Goal: Task Accomplishment & Management: Complete application form

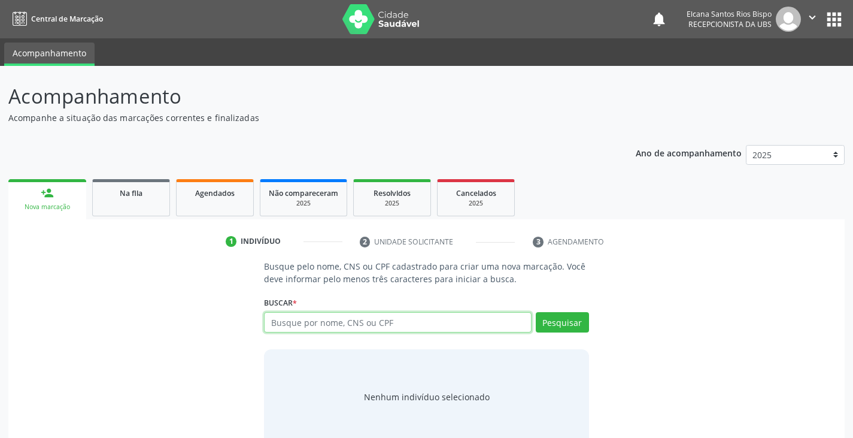
click at [345, 328] on input "text" at bounding box center [397, 322] width 267 height 20
type input "706004305848949"
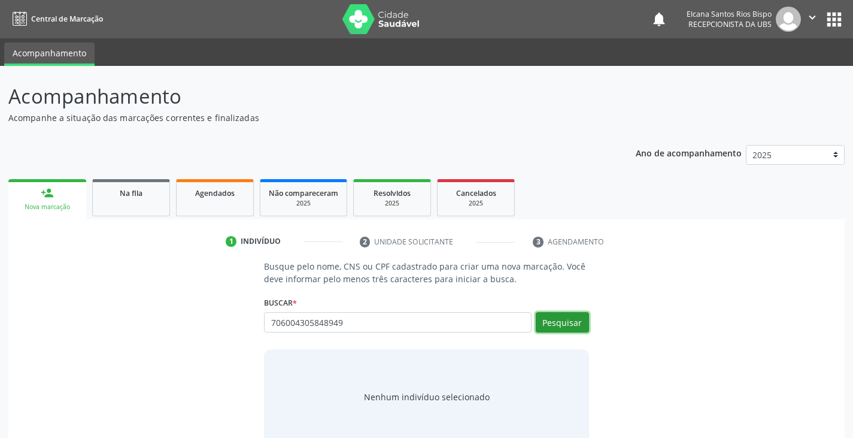
click at [550, 329] on button "Pesquisar" at bounding box center [562, 322] width 53 height 20
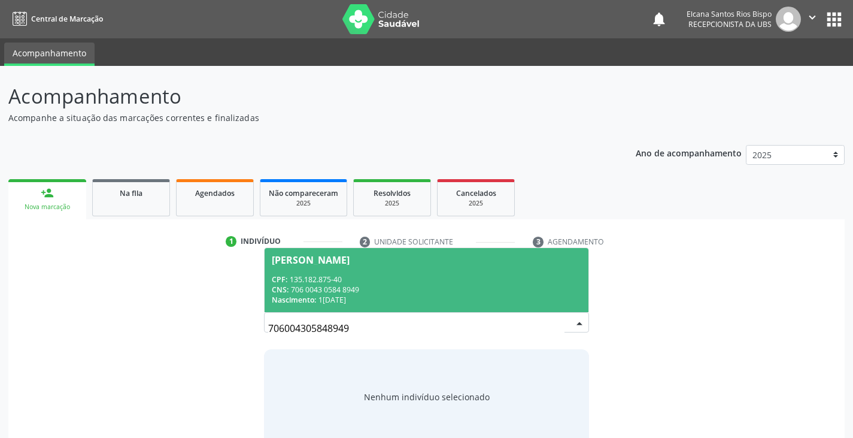
click at [354, 280] on div "CPF: 135.182.875-40" at bounding box center [426, 279] width 309 height 10
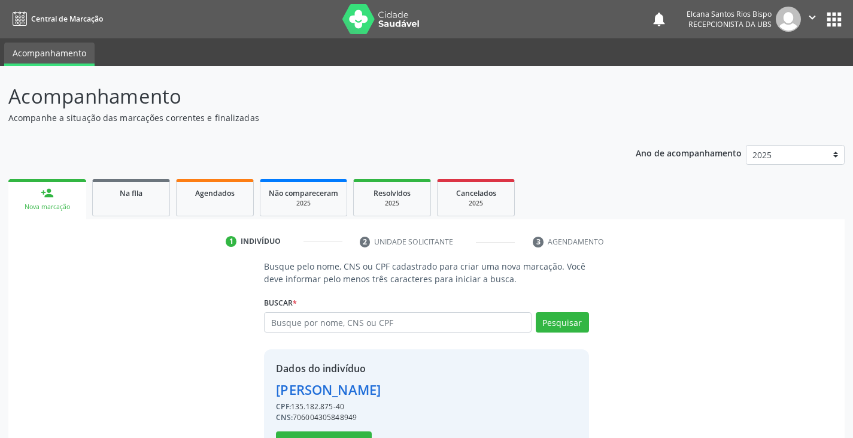
scroll to position [42, 0]
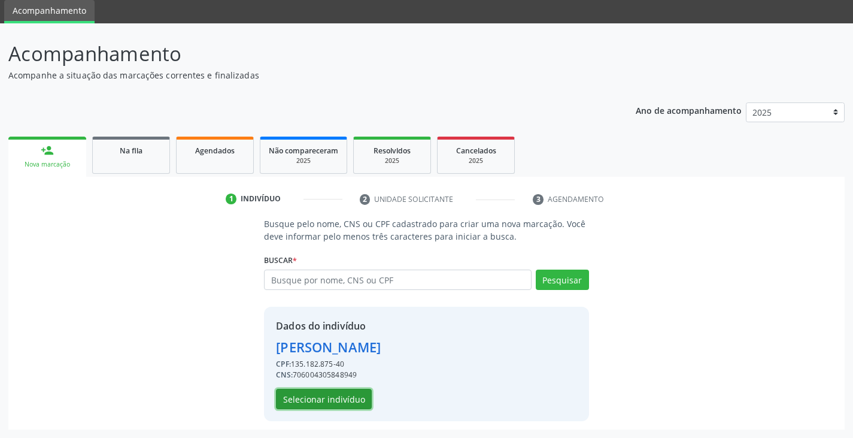
click at [335, 405] on button "Selecionar indivíduo" at bounding box center [324, 398] width 96 height 20
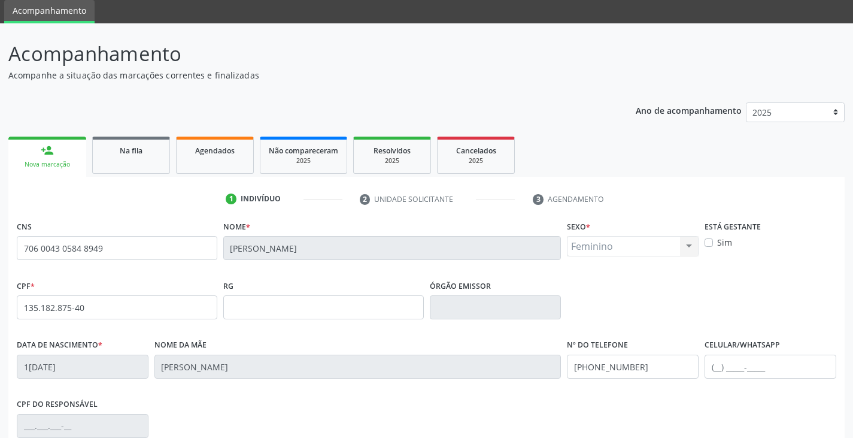
scroll to position [211, 0]
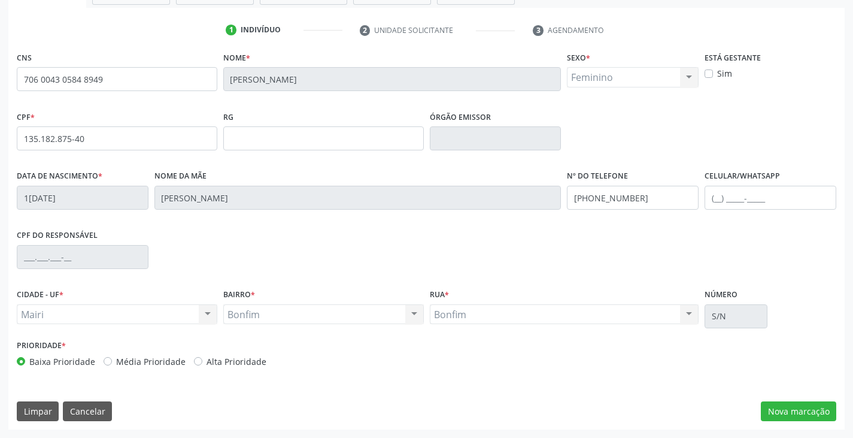
click at [243, 357] on label "Alta Prioridade" at bounding box center [236, 361] width 60 height 13
click at [202, 357] on input "Alta Prioridade" at bounding box center [198, 360] width 8 height 11
radio input "true"
click at [807, 411] on button "Nova marcação" at bounding box center [798, 411] width 75 height 20
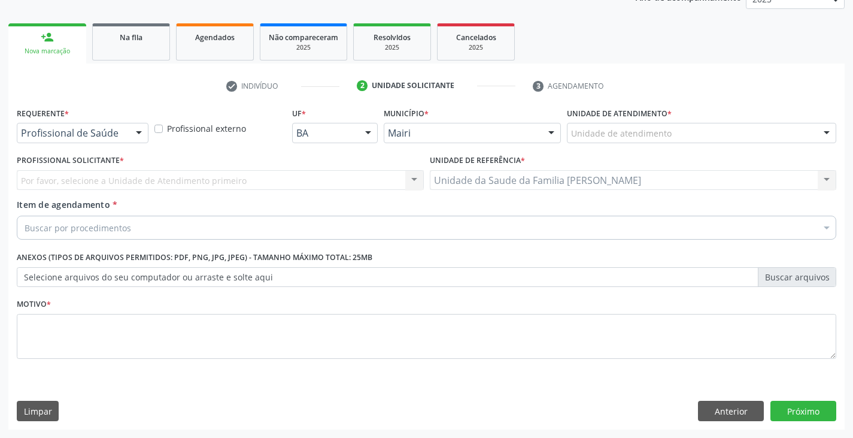
scroll to position [156, 0]
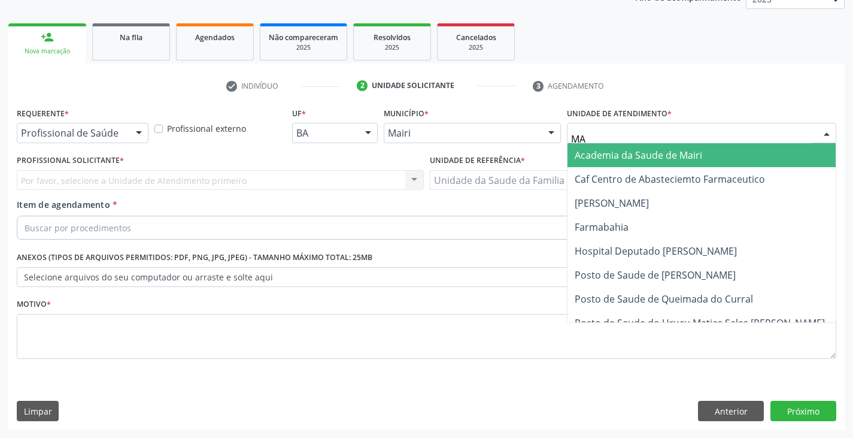
type input "MAR"
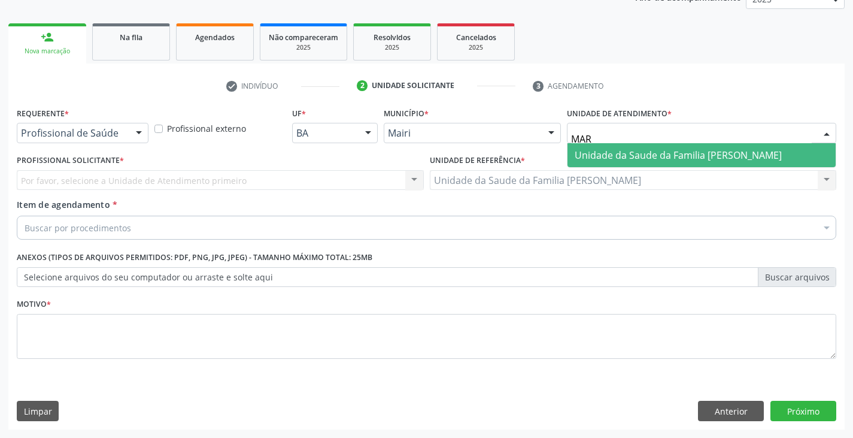
click at [597, 155] on span "Unidade da Saude da Familia [PERSON_NAME]" at bounding box center [678, 154] width 207 height 13
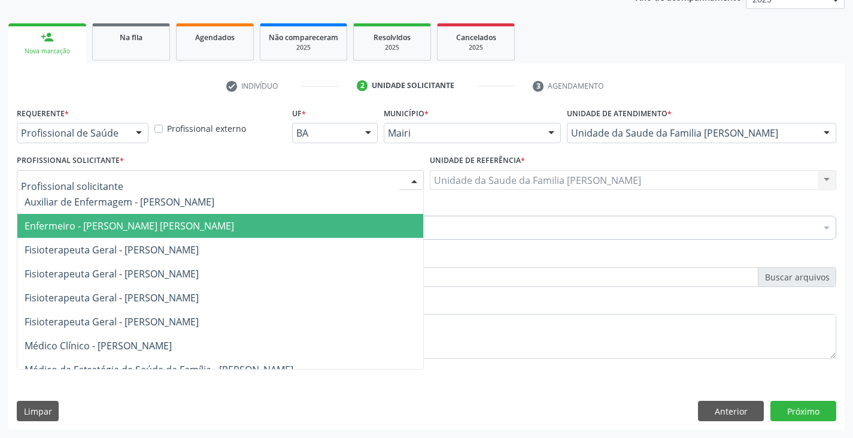
click at [94, 221] on span "Enfermeiro - [PERSON_NAME] [PERSON_NAME]" at bounding box center [129, 225] width 209 height 13
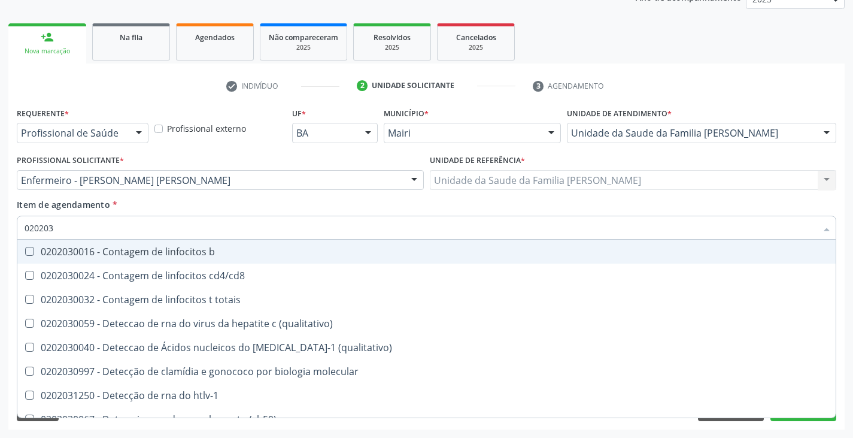
type input "0202038"
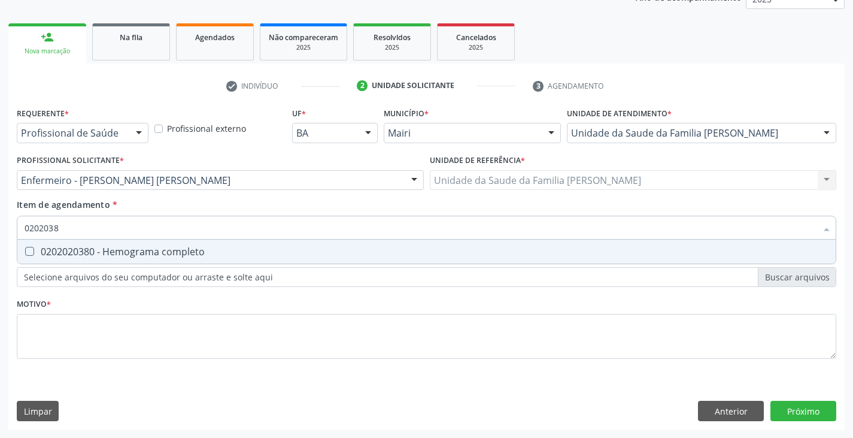
click at [156, 249] on div "0202020380 - Hemograma completo" at bounding box center [427, 252] width 804 height 10
checkbox completo "true"
type input "020203"
checkbox completo "false"
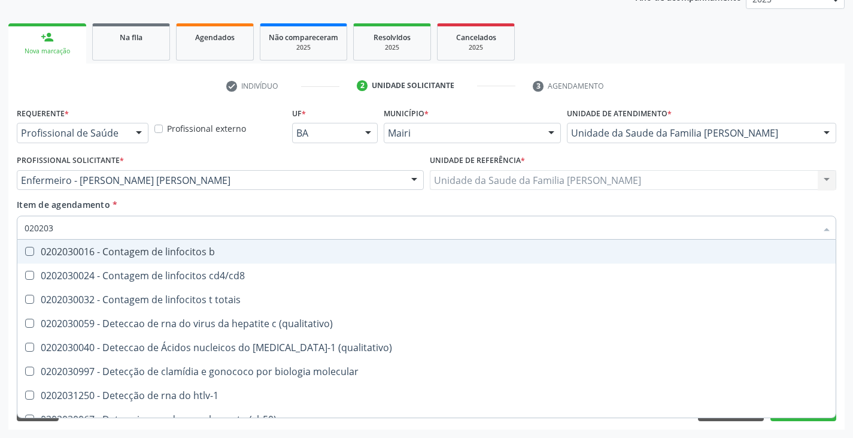
type input "02020"
checkbox completo "false"
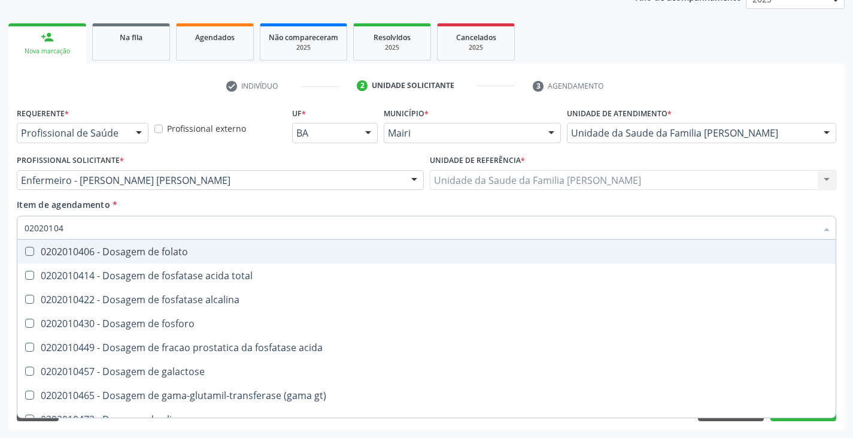
type input "020201047"
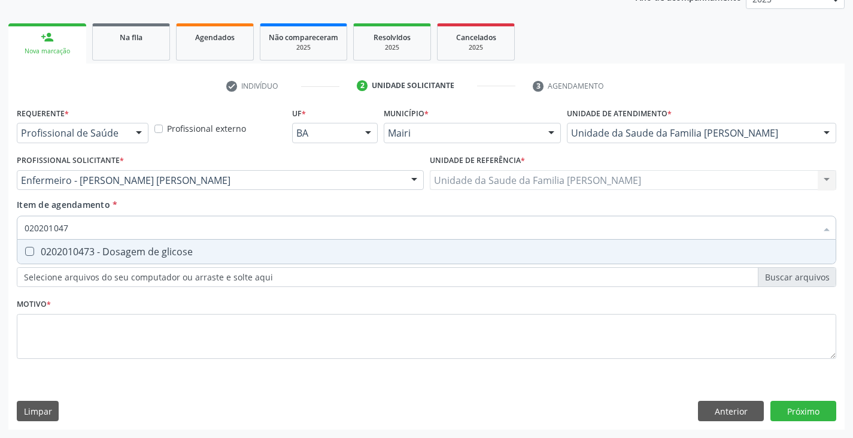
click at [156, 250] on div "0202010473 - Dosagem de glicose" at bounding box center [427, 252] width 804 height 10
checkbox glicose "true"
type input "02020104"
checkbox glicose "false"
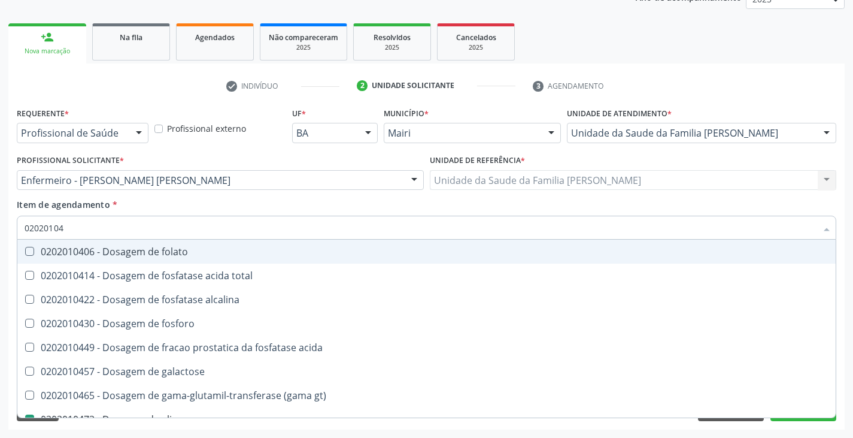
type input "0202010"
checkbox glicose "false"
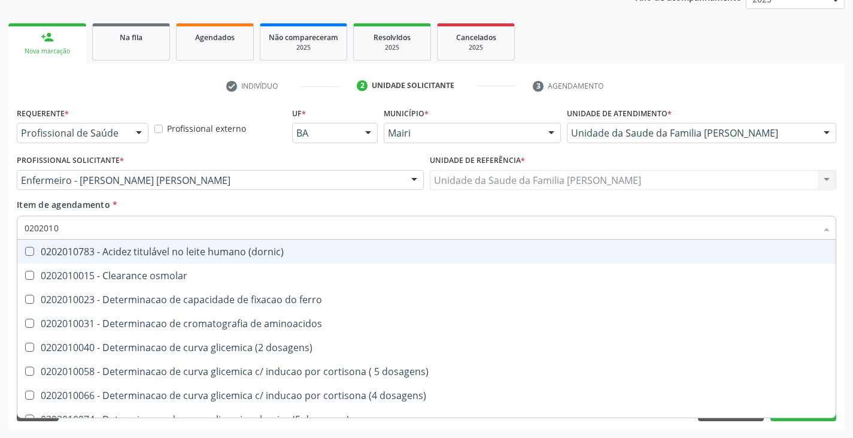
type input "020201"
checkbox glicose "false"
checkbox magnesio "true"
type input "02020"
checkbox glicose "false"
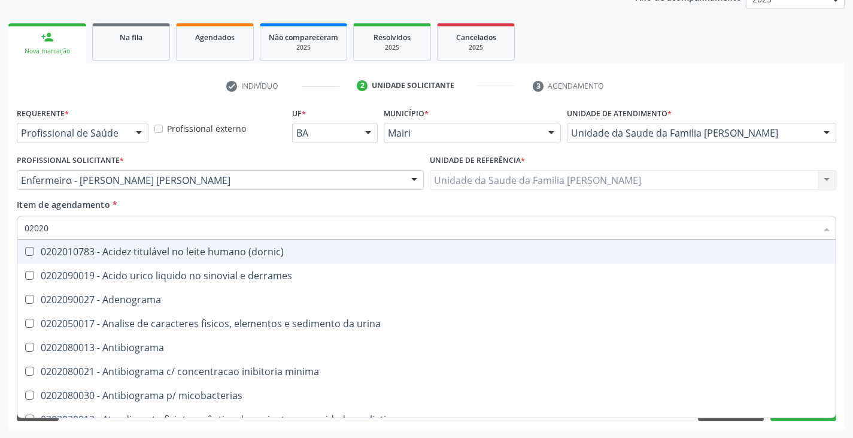
type input "0202"
checkbox glicose "false"
checkbox \(ige\) "true"
checkbox completo "false"
checkbox \(western-blot\) "true"
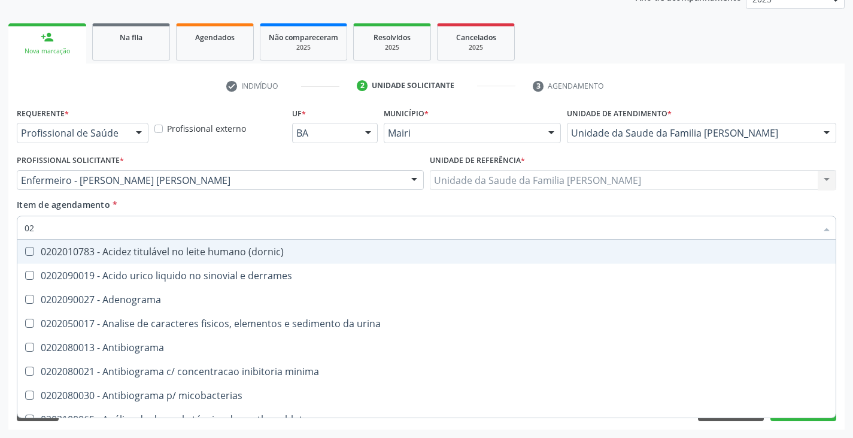
type input "0"
checkbox glicose "false"
checkbox completo "false"
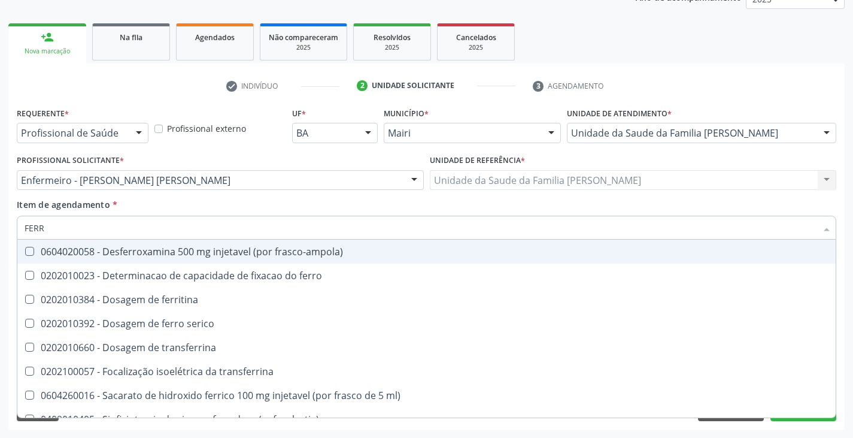
type input "FERRO"
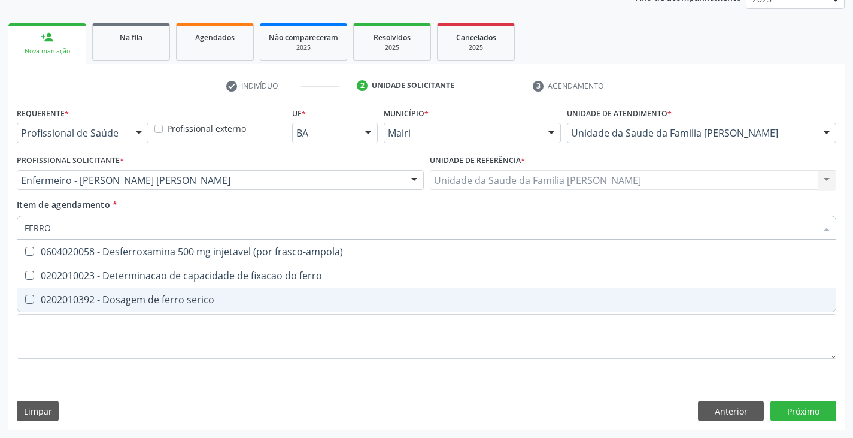
click at [154, 301] on div "0202010392 - Dosagem de ferro serico" at bounding box center [427, 299] width 804 height 10
checkbox serico "true"
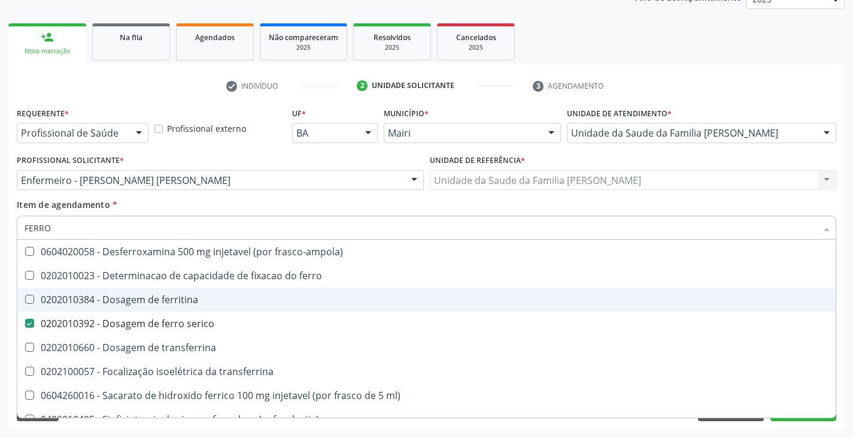
type input "FERR"
checkbox ferritina "false"
type input "FER"
checkbox serico "false"
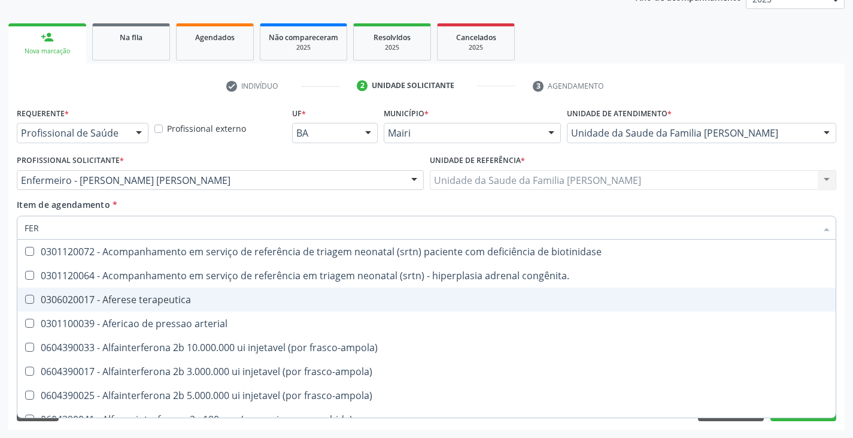
type input "FE"
checkbox serico "false"
checkbox inferior "true"
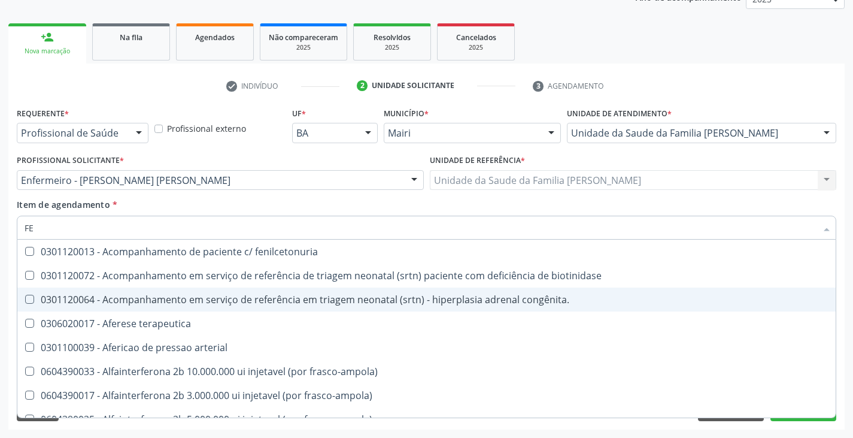
type input "F"
checkbox serico "false"
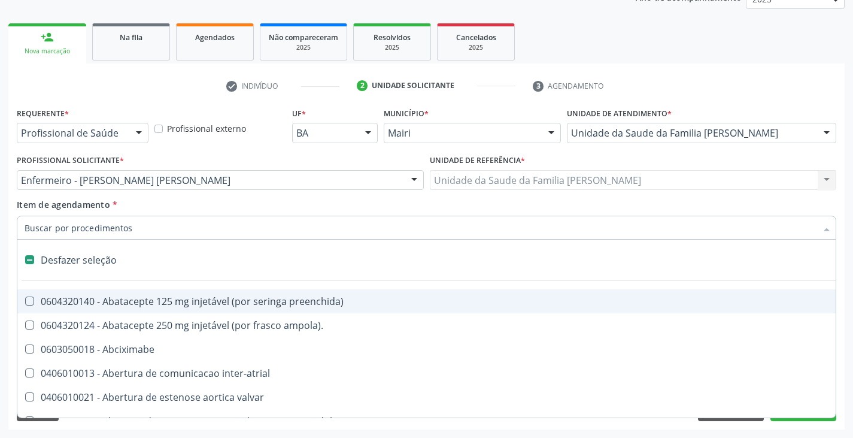
type input "F"
checkbox leitura "true"
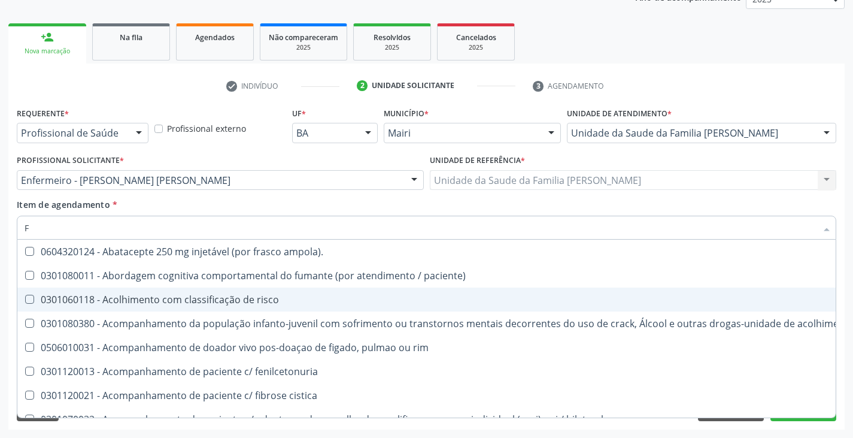
type input "FE"
checkbox c "true"
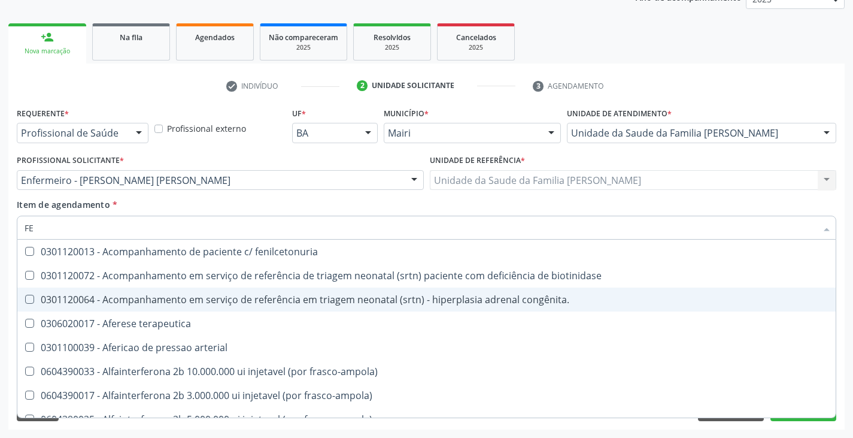
type input "FER"
checkbox joelho "true"
checkbox serico "false"
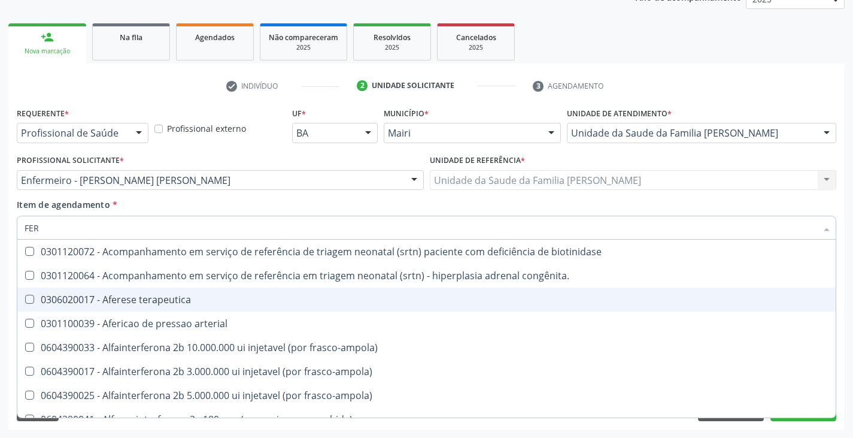
type input "FERR"
checkbox arterial "true"
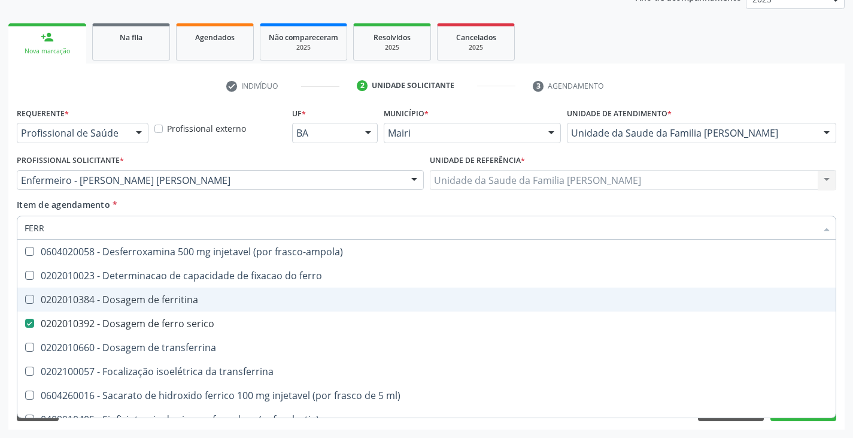
click at [154, 302] on div "0202010384 - Dosagem de ferritina" at bounding box center [427, 299] width 804 height 10
checkbox ferritina "true"
type input "FER"
checkbox ferritina "false"
checkbox serico "false"
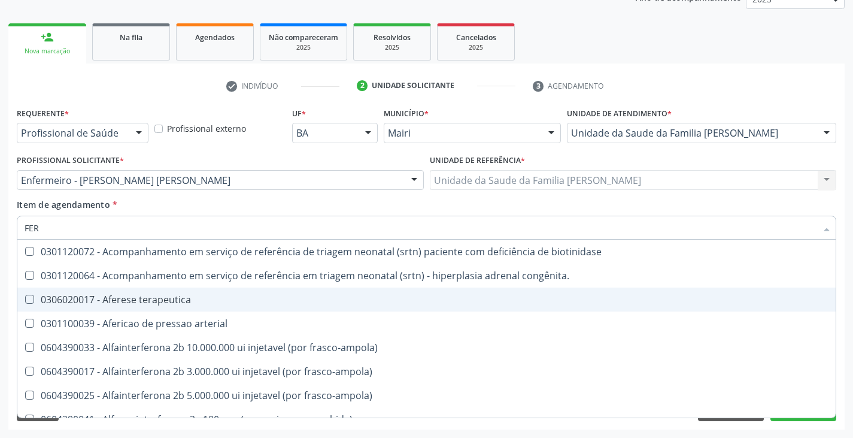
type input "FE"
checkbox ferritina "false"
checkbox serico "false"
checkbox interferencia "true"
checkbox inferior "true"
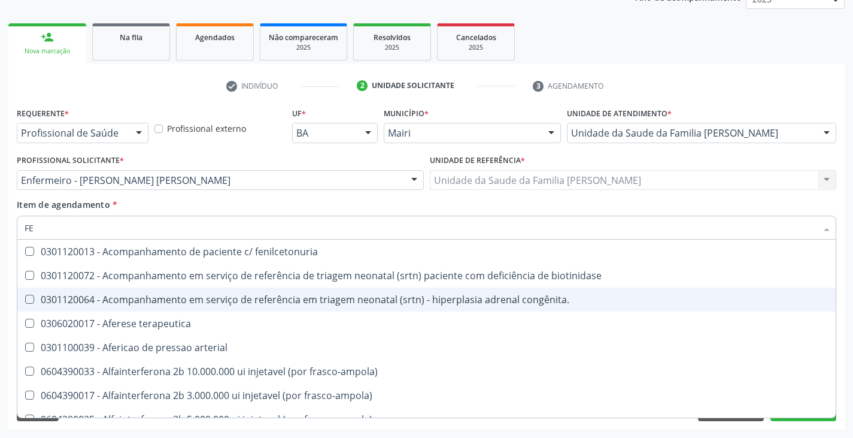
type input "F"
checkbox ferritina "false"
checkbox serico "false"
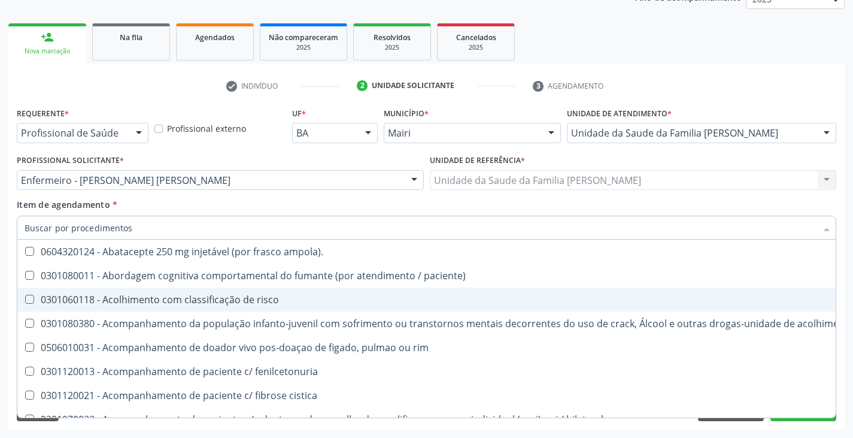
checkbox ferritina "false"
checkbox serico "false"
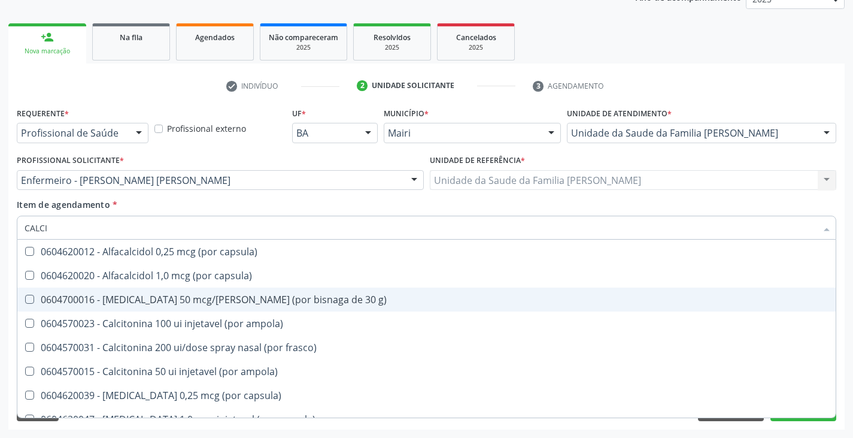
type input "CALCIO"
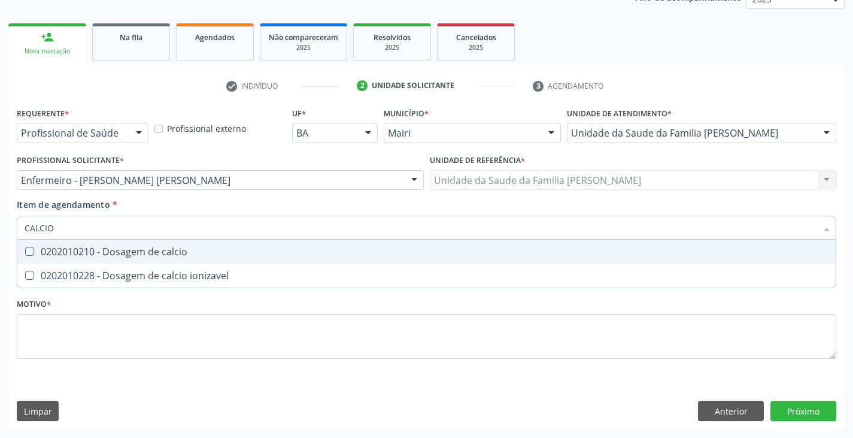
click at [150, 253] on div "0202010210 - Dosagem de calcio" at bounding box center [427, 252] width 804 height 10
checkbox calcio "true"
type input "CALCI"
checkbox calcio "false"
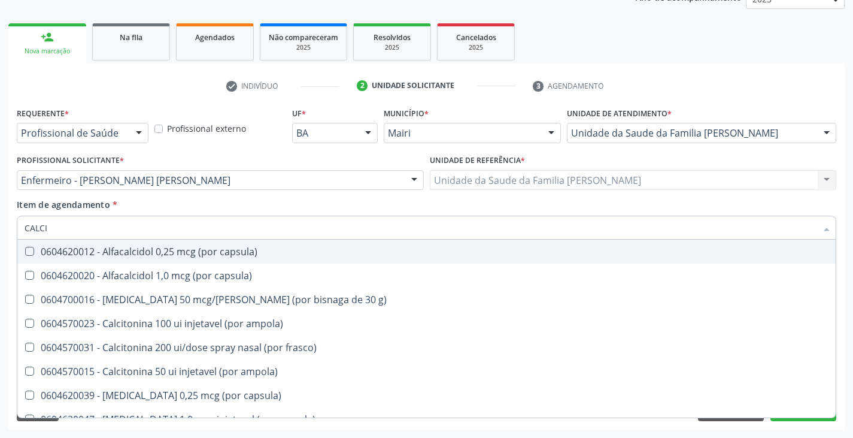
type input "CALC"
checkbox calcio "false"
checkbox calcitonina "true"
type input "CAL"
checkbox calcitonina "false"
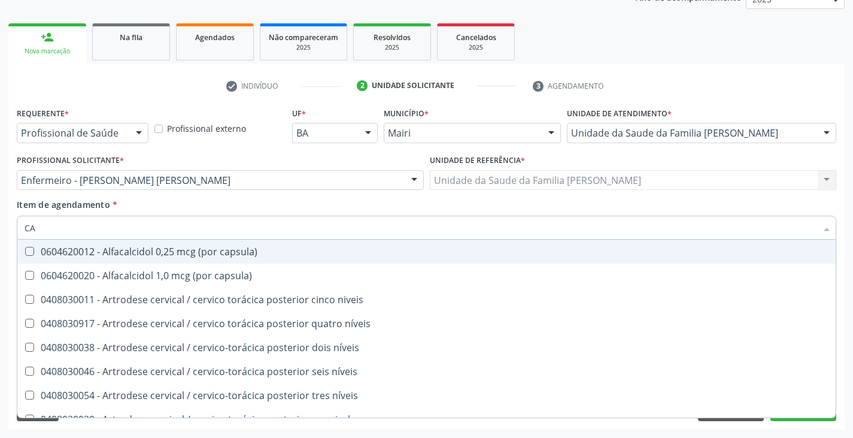
type input "C"
checkbox calcio "false"
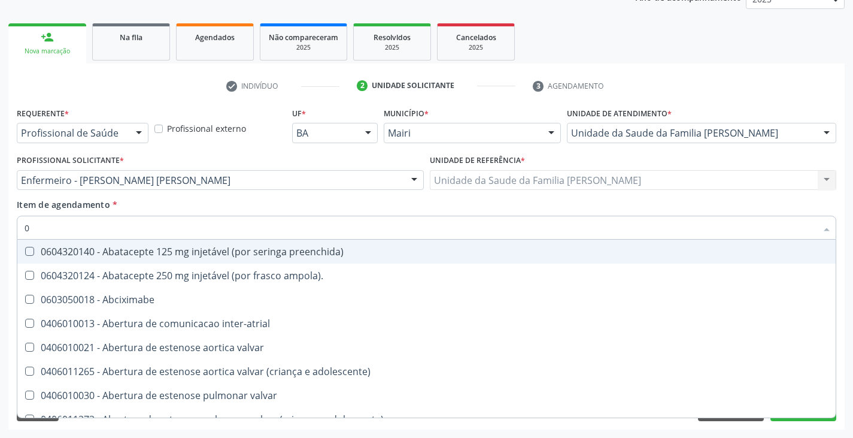
type input "02"
checkbox projecoes\) "true"
checkbox indireta "true"
checkbox Cistoenteroplastia "true"
checkbox osmolar "true"
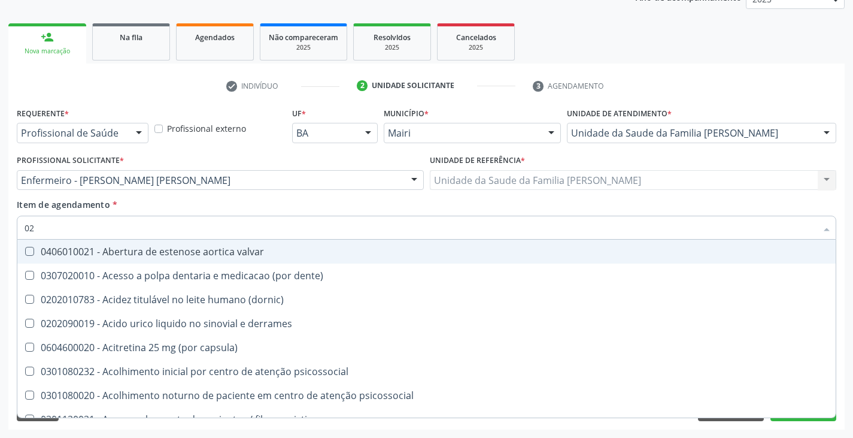
type input "020"
checkbox epispadia "true"
checkbox bandas\) "true"
checkbox amniotico "true"
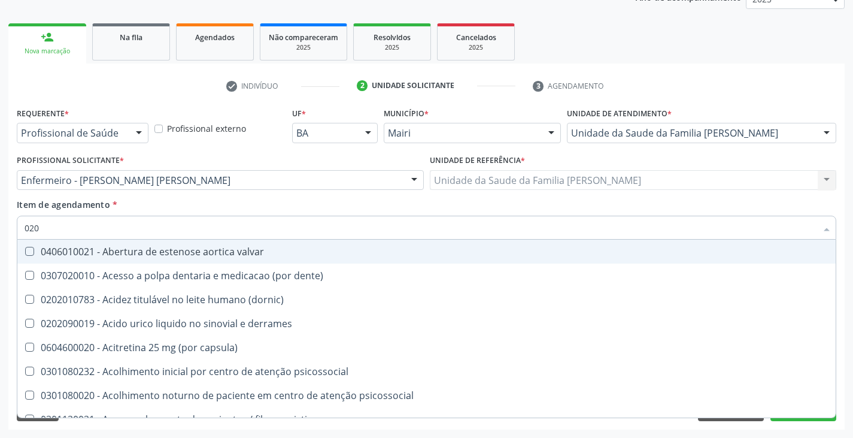
checkbox calcio "false"
checkbox ferritina "false"
checkbox serico "false"
checkbox glicose "false"
checkbox Eletro-oculografia "true"
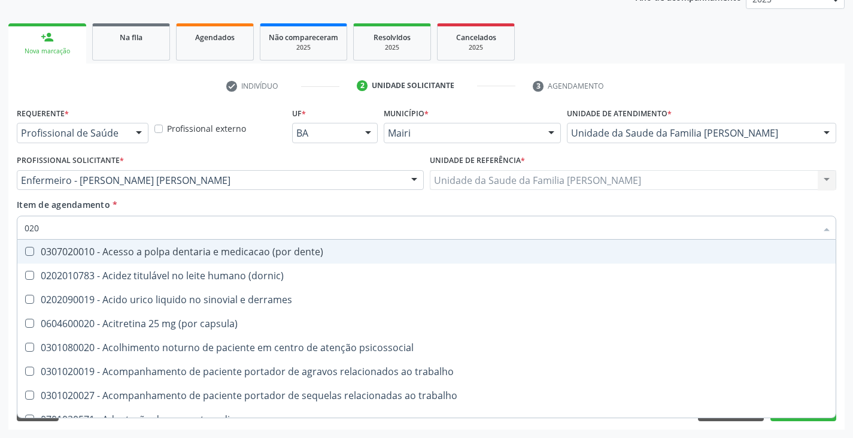
type input "0202"
checkbox escrotal "true"
checkbox central "true"
checkbox unilateral "true"
checkbox laser "true"
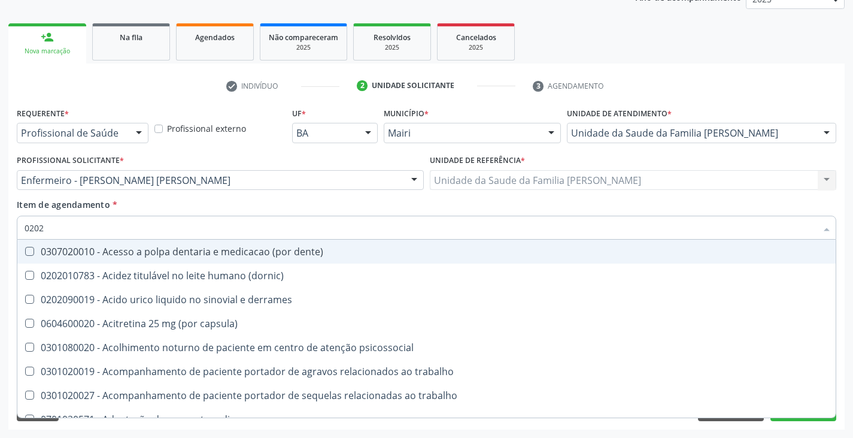
checkbox revisao "true"
checkbox calcio "false"
checkbox ferritina "false"
checkbox serico "false"
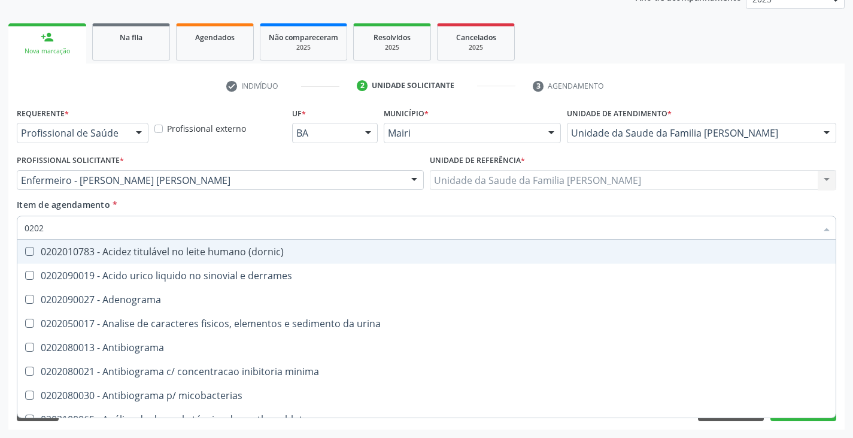
type input "02020"
checkbox amonia "true"
checkbox calcio "false"
checkbox estrona "true"
checkbox etossuximida "true"
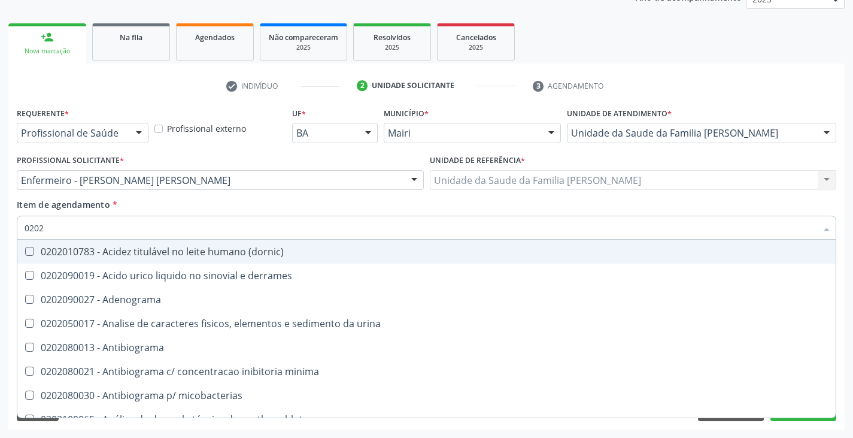
checkbox fenitoina "true"
checkbox ferritina "false"
checkbox serico "false"
checkbox glicose "false"
checkbox acilcarnitinas "true"
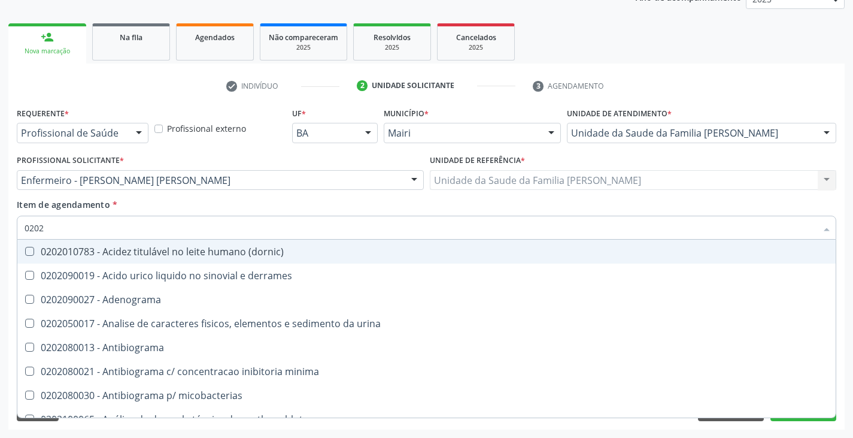
checkbox completo "false"
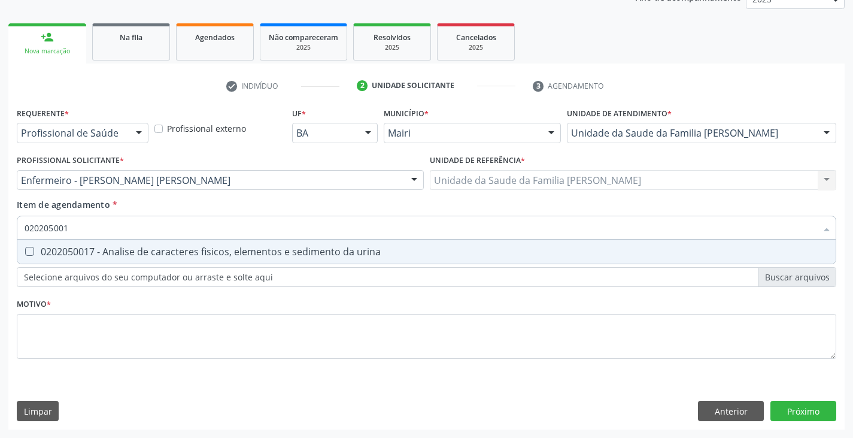
type input "0202050017"
click at [150, 253] on div "0202050017 - Analise de caracteres fisicos, elementos e sedimento da urina" at bounding box center [427, 252] width 804 height 10
checkbox urina "true"
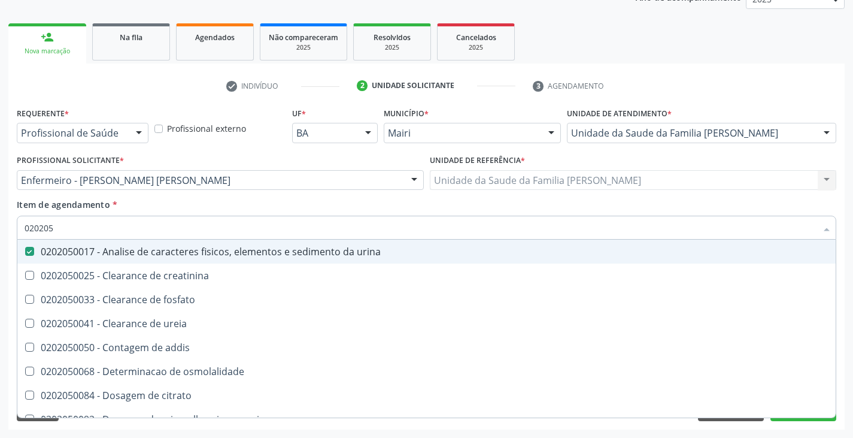
type input "02020"
checkbox urina "false"
checkbox ureia "true"
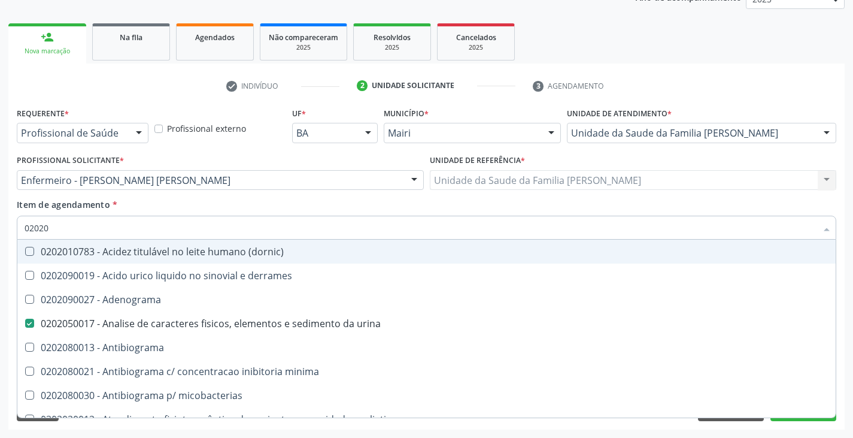
type input "020204"
checkbox urina "false"
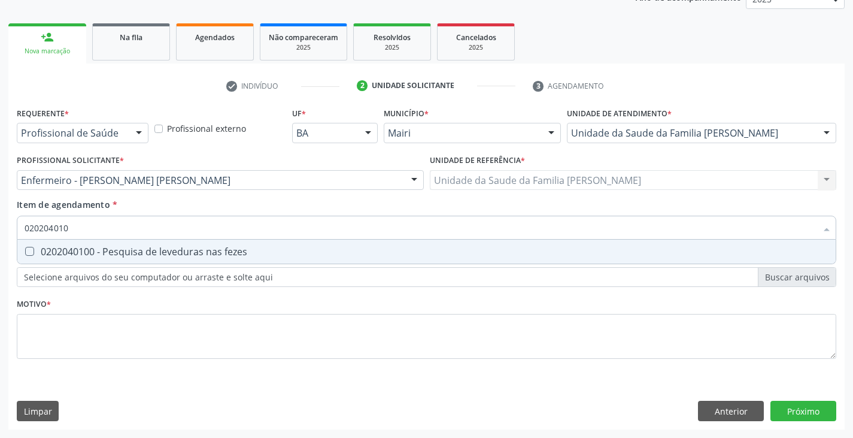
type input "0202040100"
click at [150, 253] on div "0202040100 - Pesquisa de leveduras nas fezes" at bounding box center [427, 252] width 804 height 10
checkbox fezes "true"
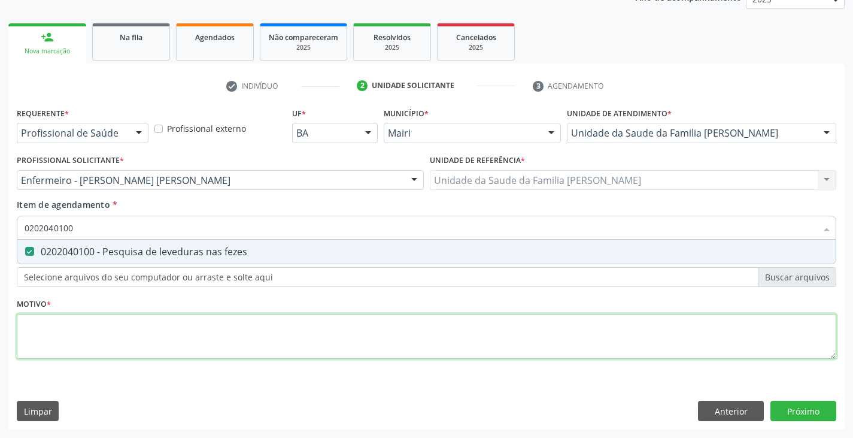
click at [144, 325] on div "Requerente * Profissional de Saúde Profissional de Saúde Paciente Nenhum result…" at bounding box center [426, 239] width 819 height 271
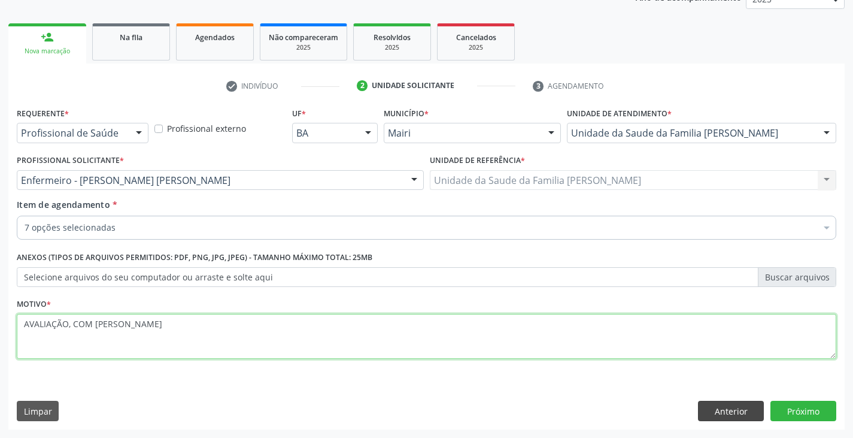
type textarea "AVALIAÇÃO, COM [PERSON_NAME]"
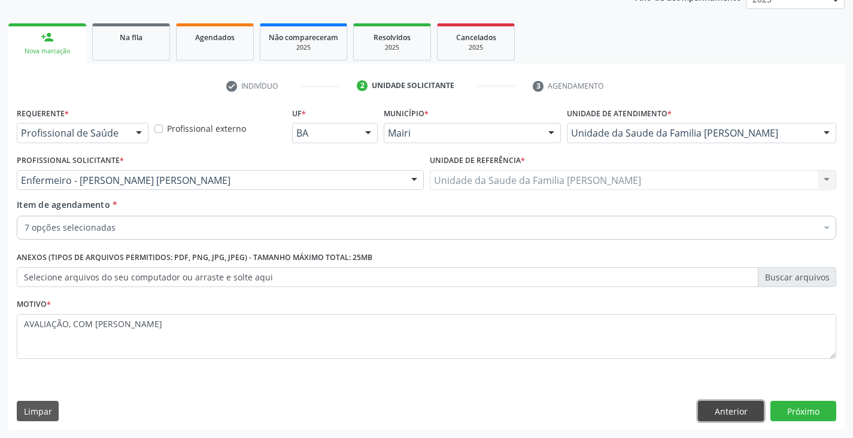
click at [736, 415] on button "Anterior" at bounding box center [731, 410] width 66 height 20
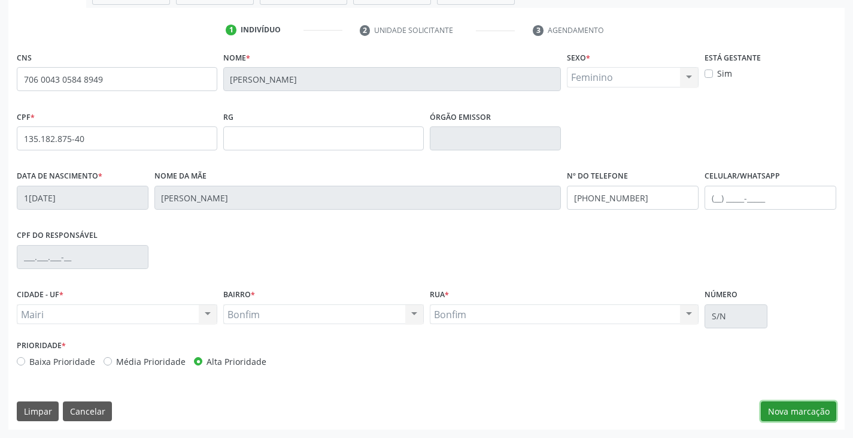
click at [815, 406] on button "Nova marcação" at bounding box center [798, 411] width 75 height 20
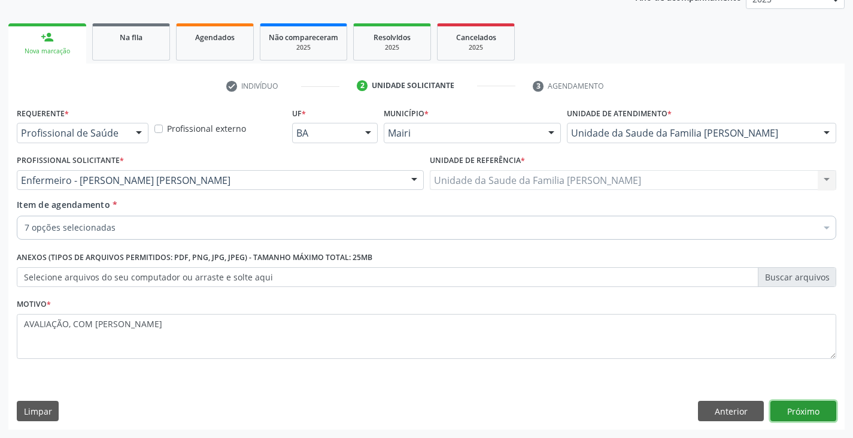
click at [791, 411] on button "Próximo" at bounding box center [803, 410] width 66 height 20
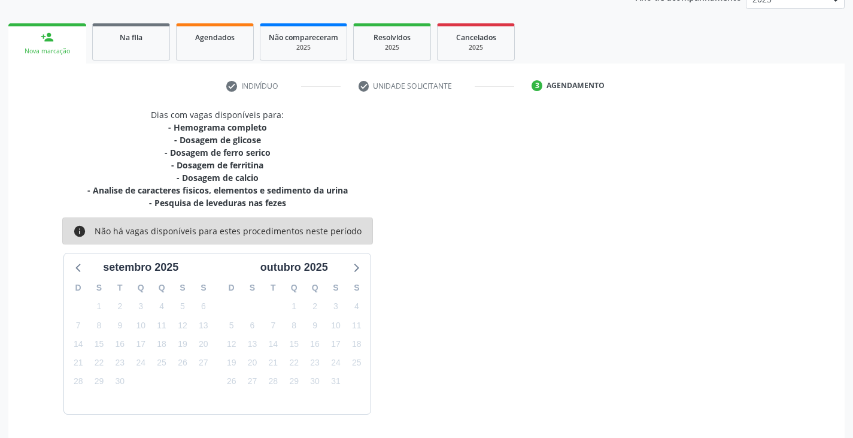
scroll to position [194, 0]
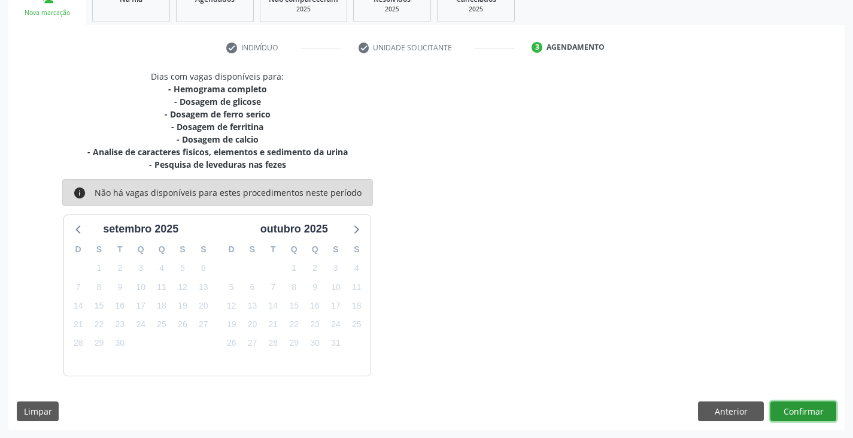
click at [801, 414] on button "Confirmar" at bounding box center [803, 411] width 66 height 20
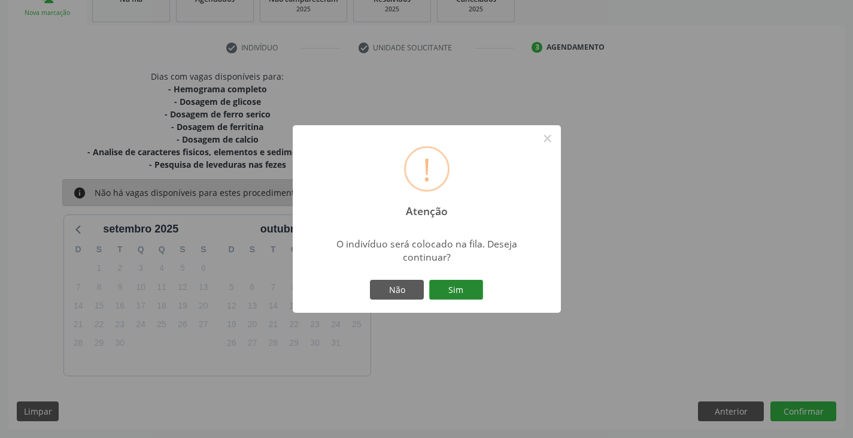
click at [458, 296] on button "Sim" at bounding box center [456, 290] width 54 height 20
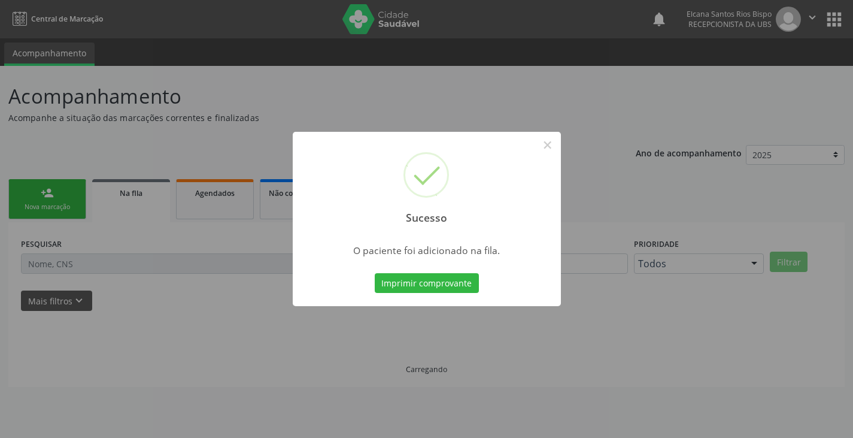
scroll to position [0, 0]
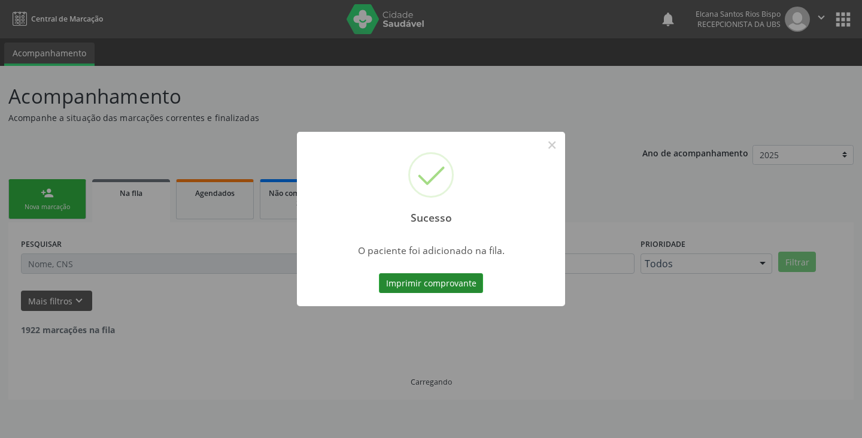
click at [462, 285] on button "Imprimir comprovante" at bounding box center [431, 283] width 104 height 20
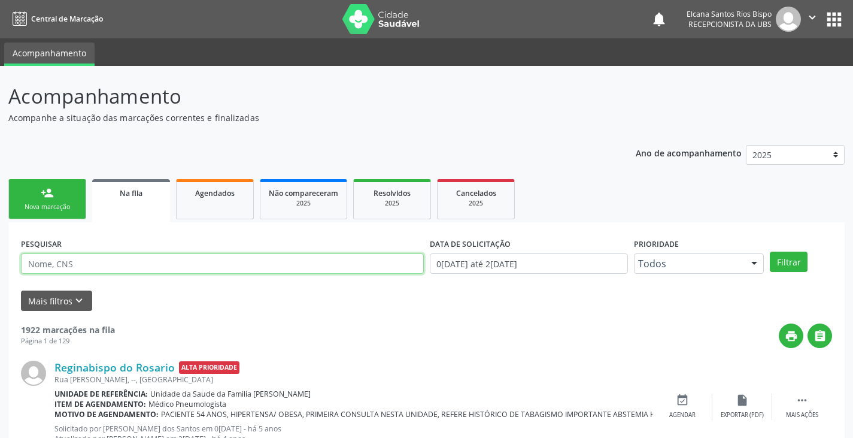
click at [87, 265] on input "text" at bounding box center [222, 263] width 403 height 20
paste input "706 0043 0584 8949"
type input "706 0043 0584 8949"
click at [770, 251] on button "Filtrar" at bounding box center [789, 261] width 38 height 20
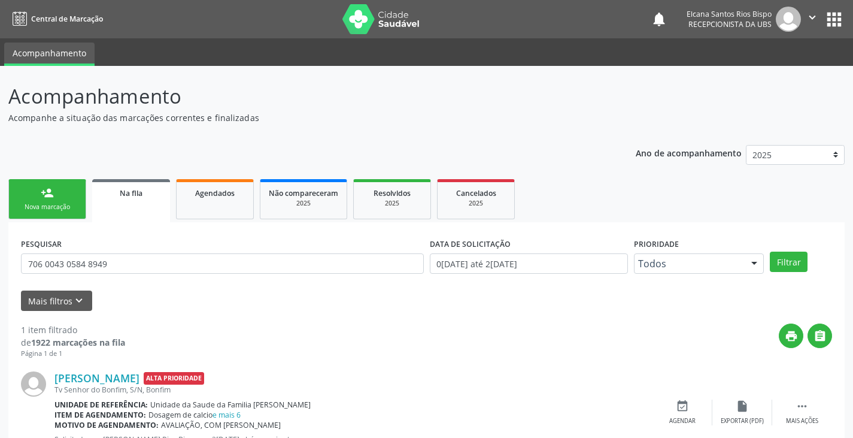
scroll to position [48, 0]
